Goal: Go to known website: Go to known website

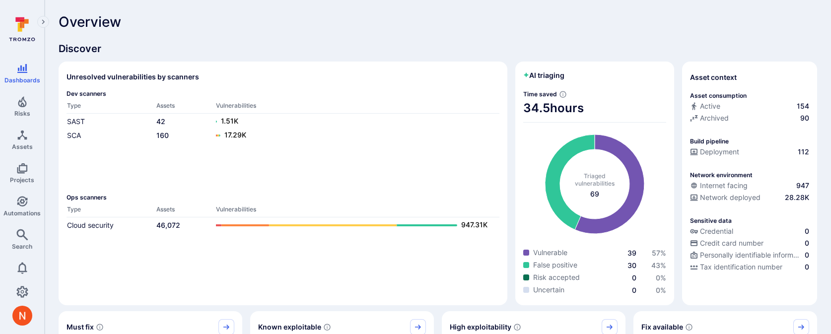
click at [552, 29] on div "Overview" at bounding box center [438, 22] width 758 height 16
click at [356, 50] on span "Discover" at bounding box center [438, 49] width 758 height 14
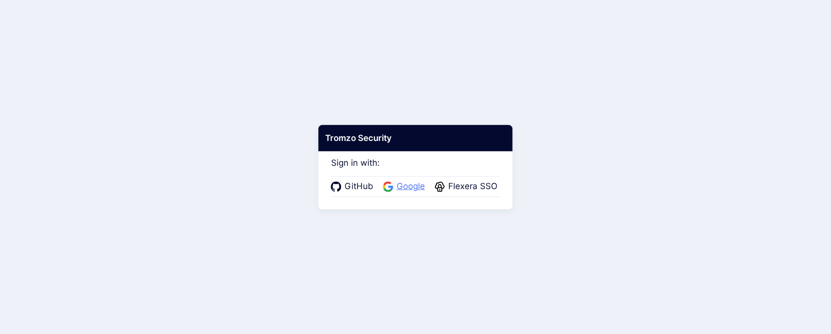
click at [407, 186] on span "Google" at bounding box center [410, 186] width 34 height 13
